Goal: Transaction & Acquisition: Download file/media

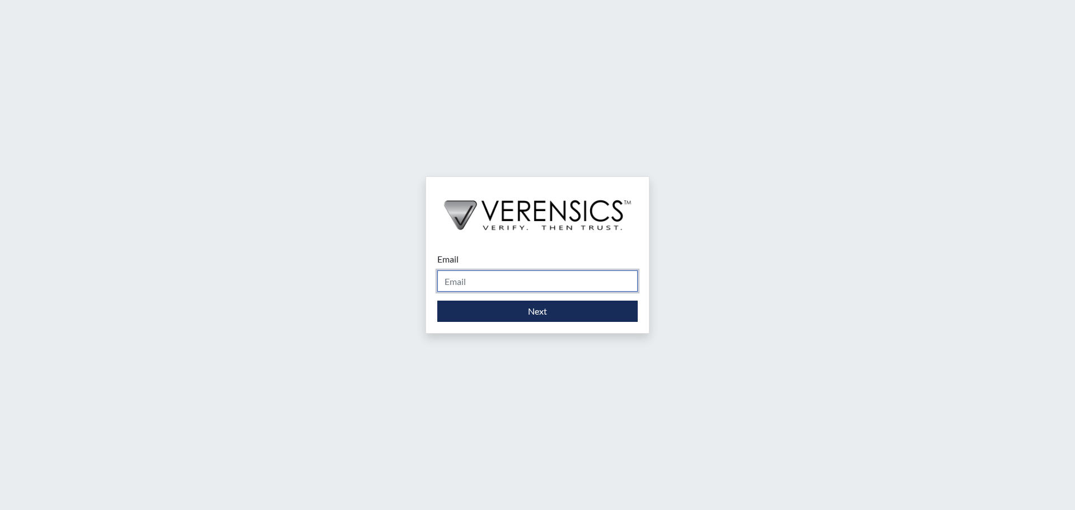
click at [505, 279] on input "Email" at bounding box center [537, 280] width 200 height 21
type input "[EMAIL_ADDRESS][DOMAIN_NAME]"
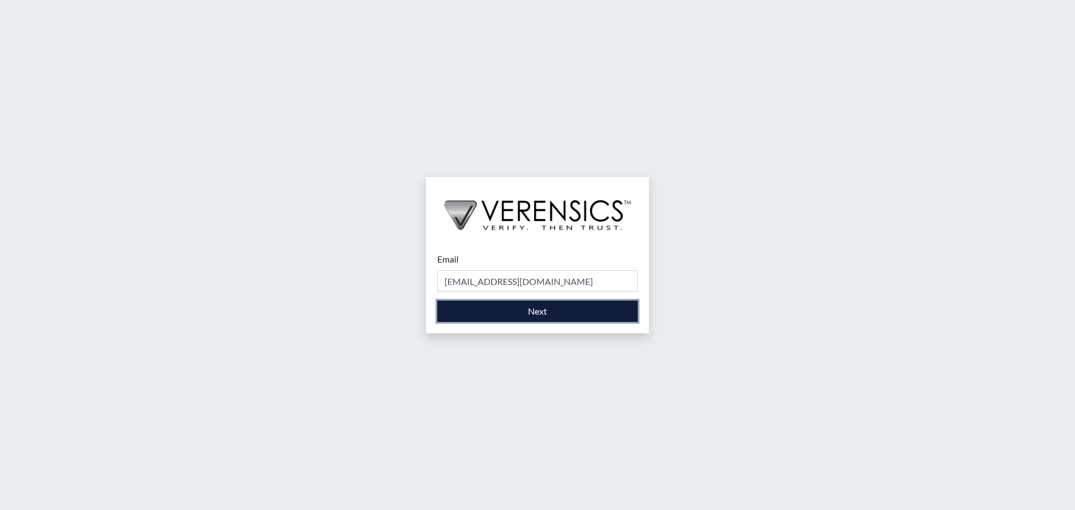
click at [543, 308] on button "Next" at bounding box center [537, 311] width 200 height 21
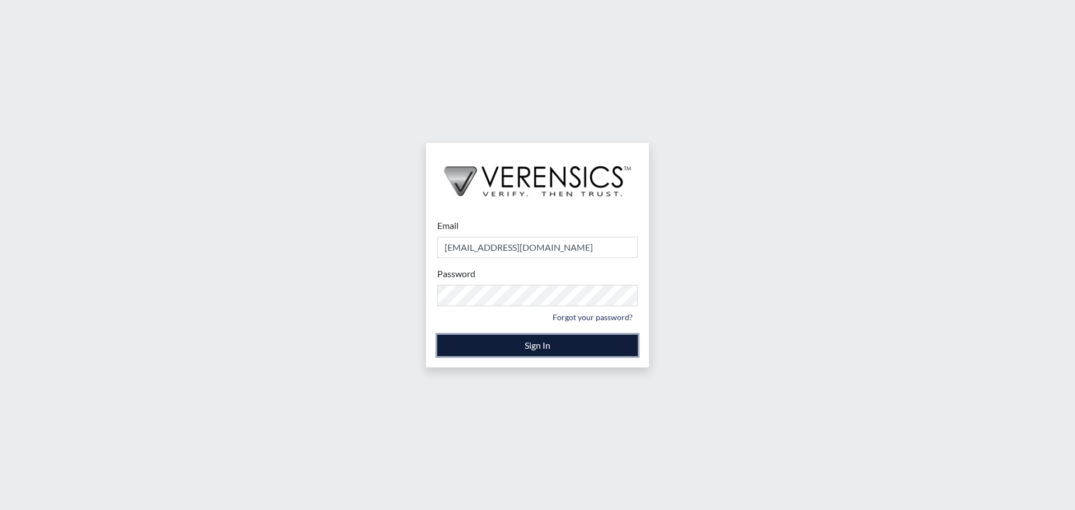
click at [528, 348] on button "Sign In" at bounding box center [537, 345] width 200 height 21
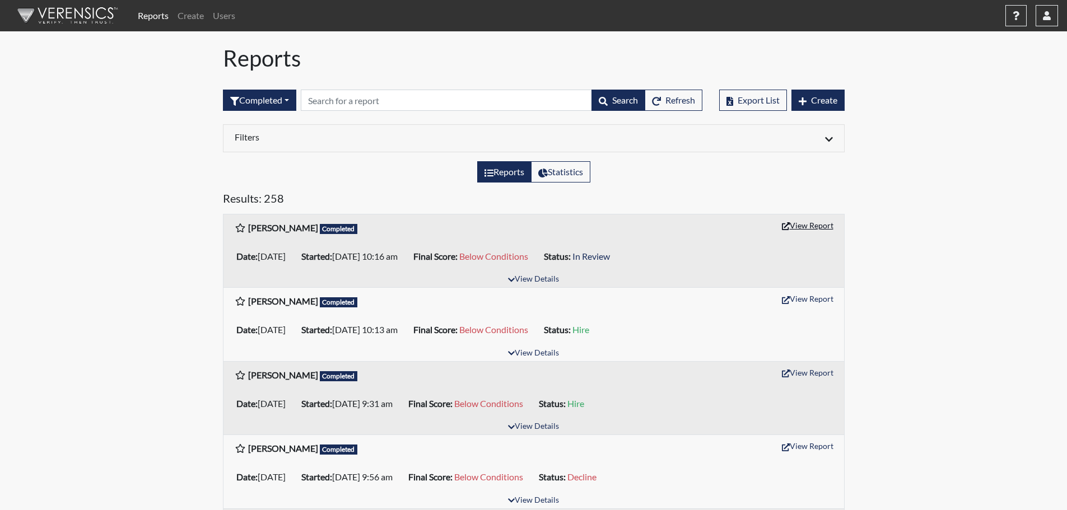
click at [809, 226] on button "View Report" at bounding box center [808, 225] width 62 height 17
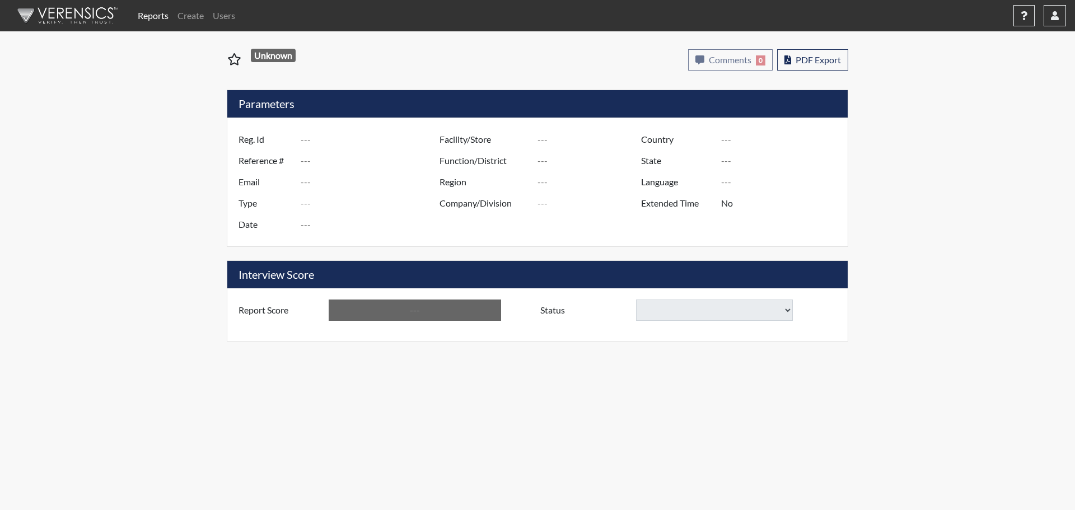
type input "[PERSON_NAME]"
type input "51531"
type input "---"
type input "Corrections Pre-Employment"
type input "[DATE]"
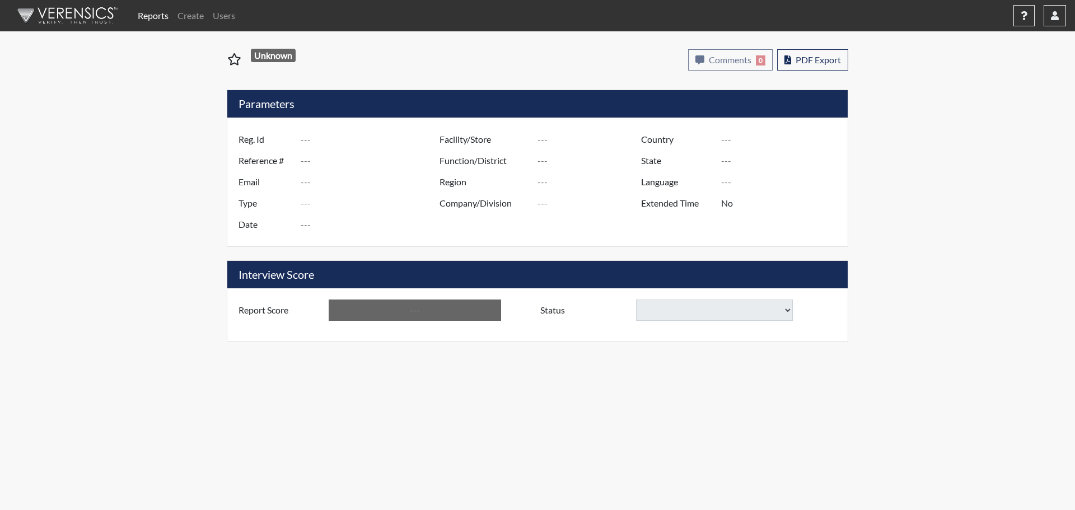
type input "[GEOGRAPHIC_DATA]"
type input "[US_STATE]"
type input "English"
type input "Yes"
type input "Below Conditions"
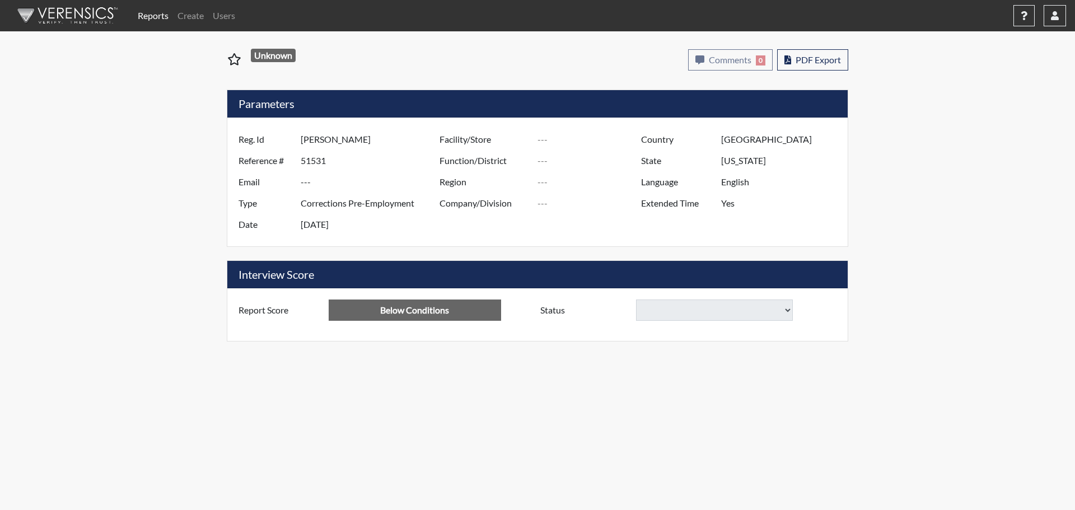
select select
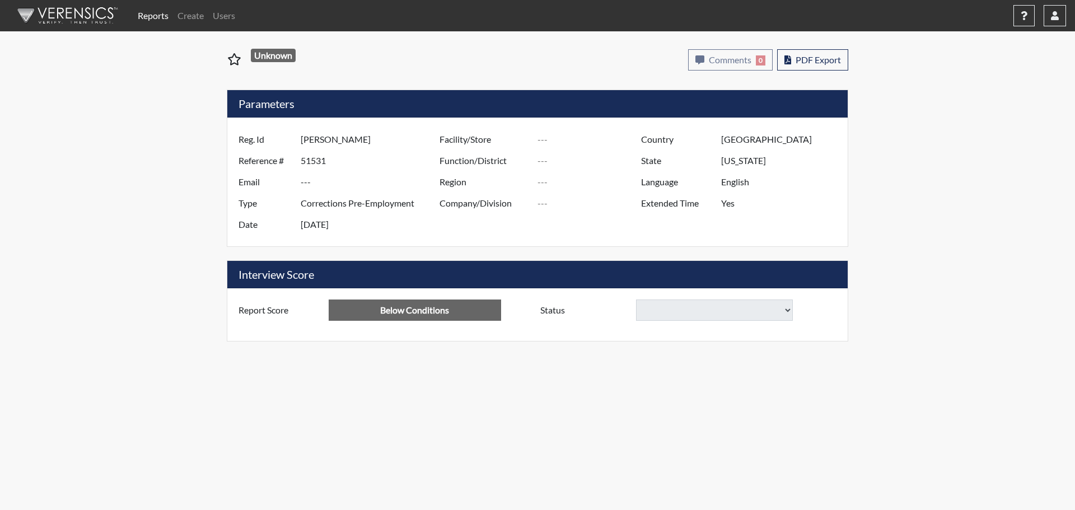
select select
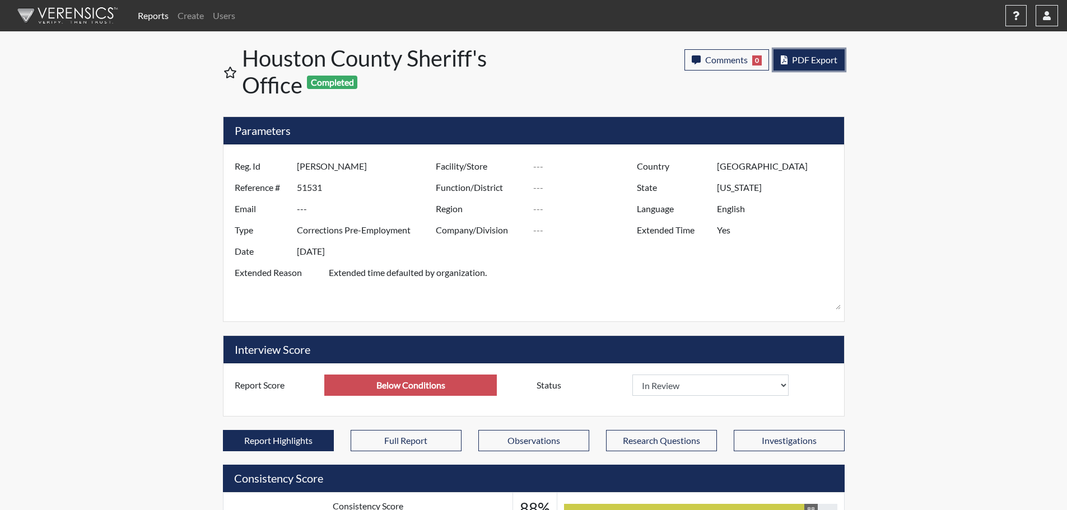
click at [800, 60] on span "PDF Export" at bounding box center [814, 59] width 45 height 11
